Goal: Find specific page/section

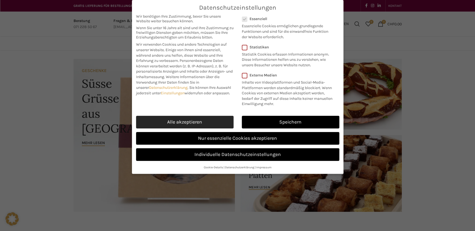
click at [215, 121] on link "Alle akzeptieren" at bounding box center [184, 122] width 97 height 13
checkbox input "true"
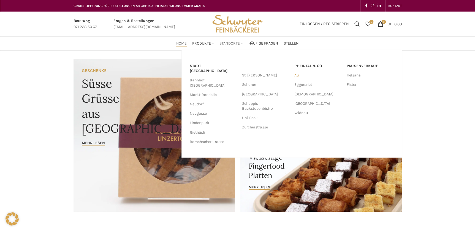
click at [296, 76] on link "Au" at bounding box center [317, 75] width 47 height 9
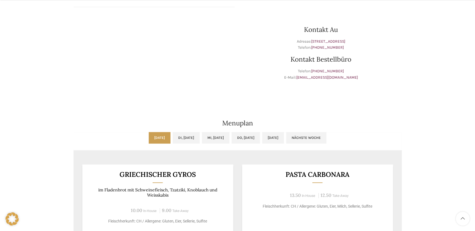
scroll to position [175, 0]
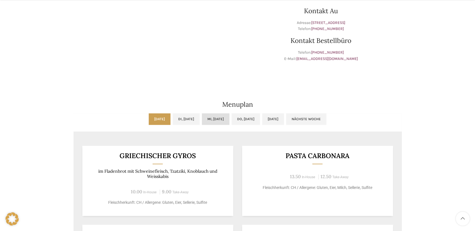
click at [214, 121] on link "Mi, [DATE]" at bounding box center [216, 119] width 28 height 12
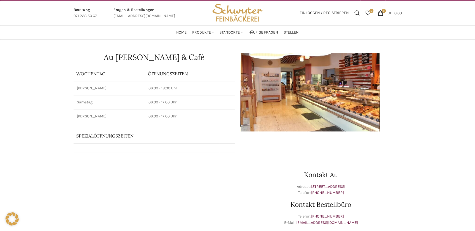
scroll to position [0, 0]
